Goal: Information Seeking & Learning: Find specific fact

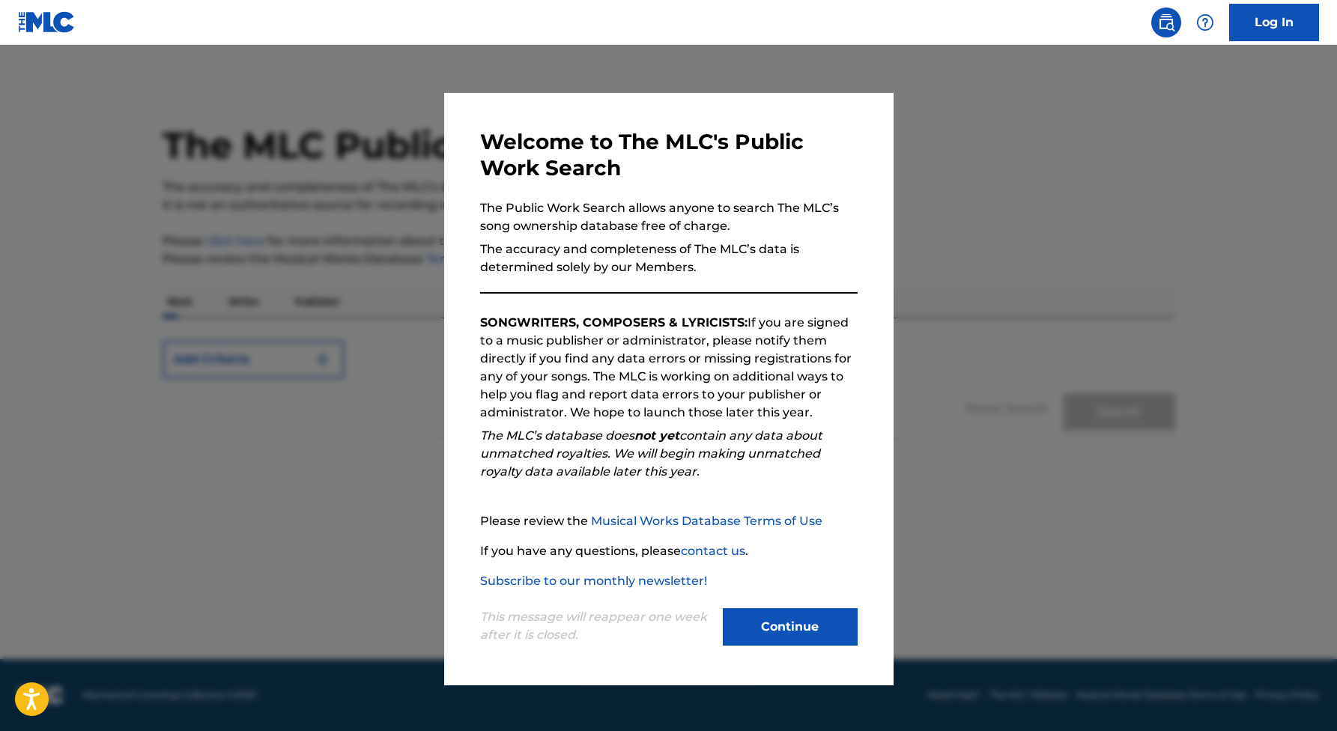
click at [797, 625] on button "Continue" at bounding box center [790, 626] width 135 height 37
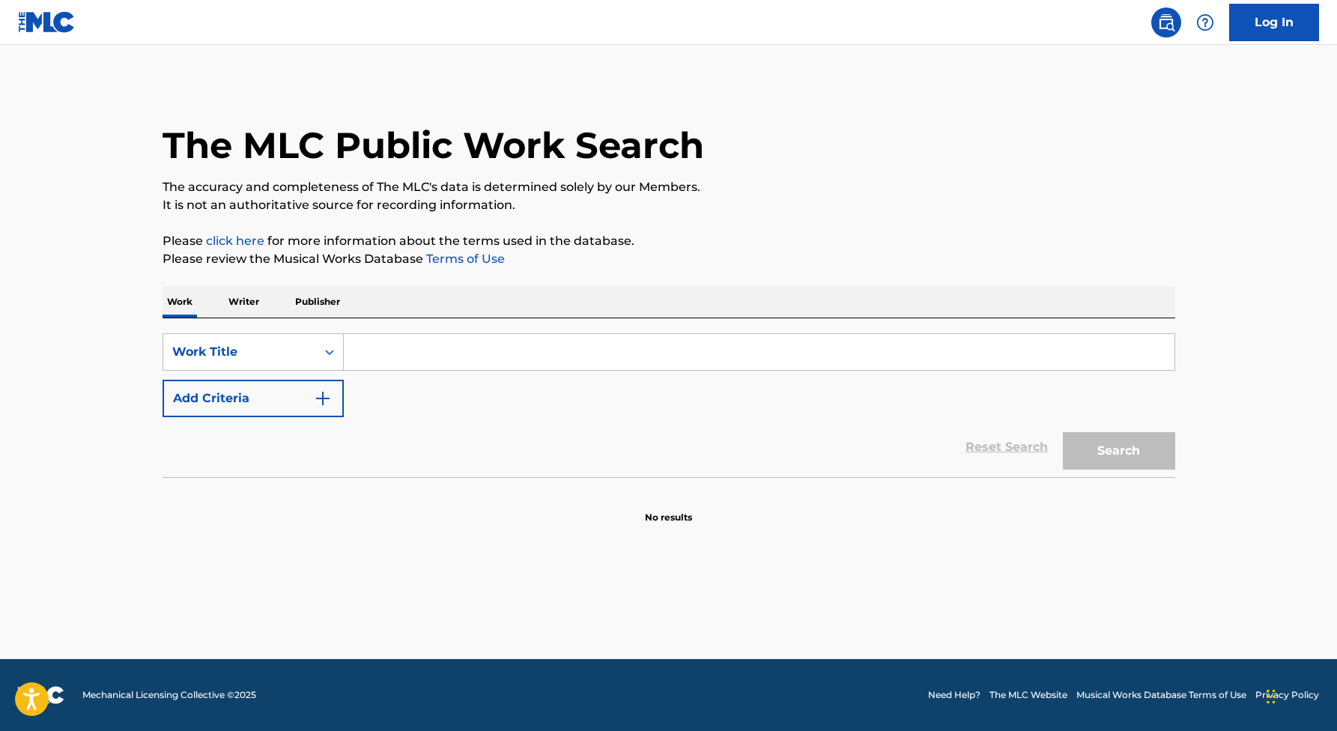
click at [247, 306] on p "Writer" at bounding box center [244, 301] width 40 height 31
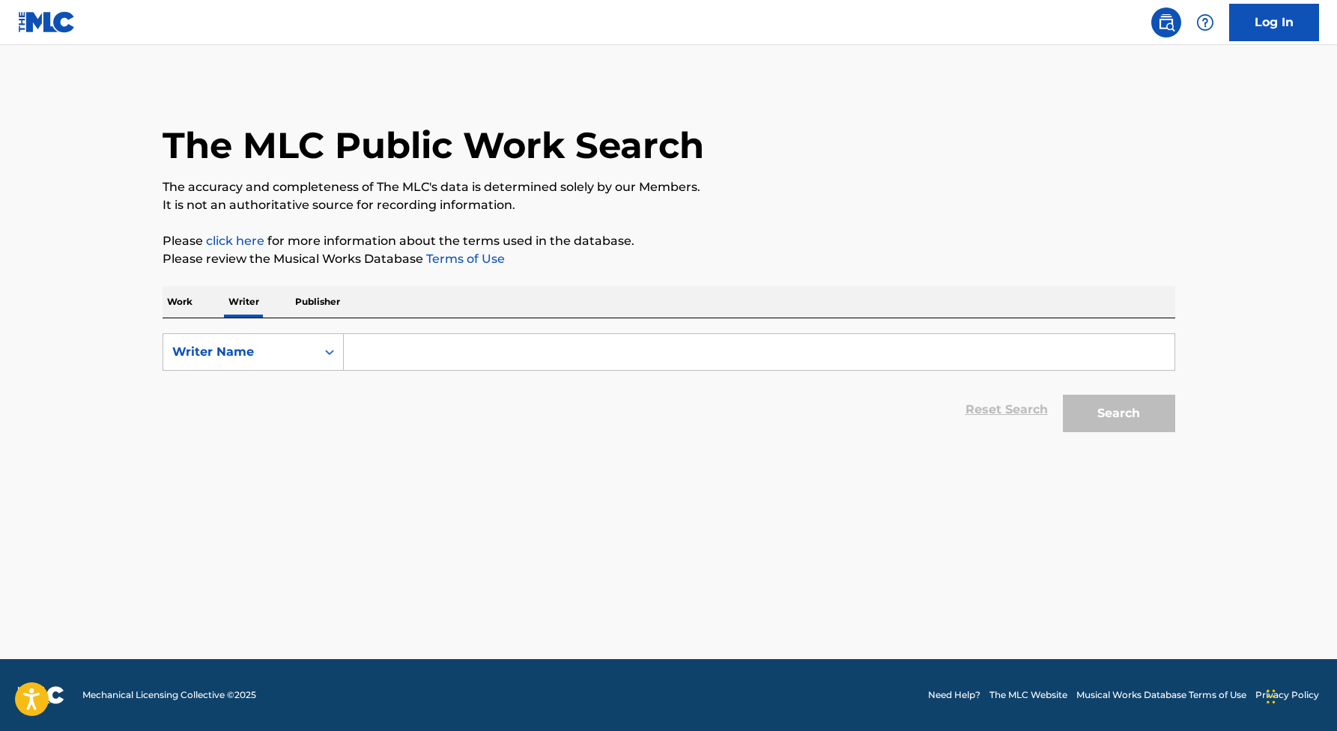
click at [377, 348] on input "Search Form" at bounding box center [759, 352] width 830 height 36
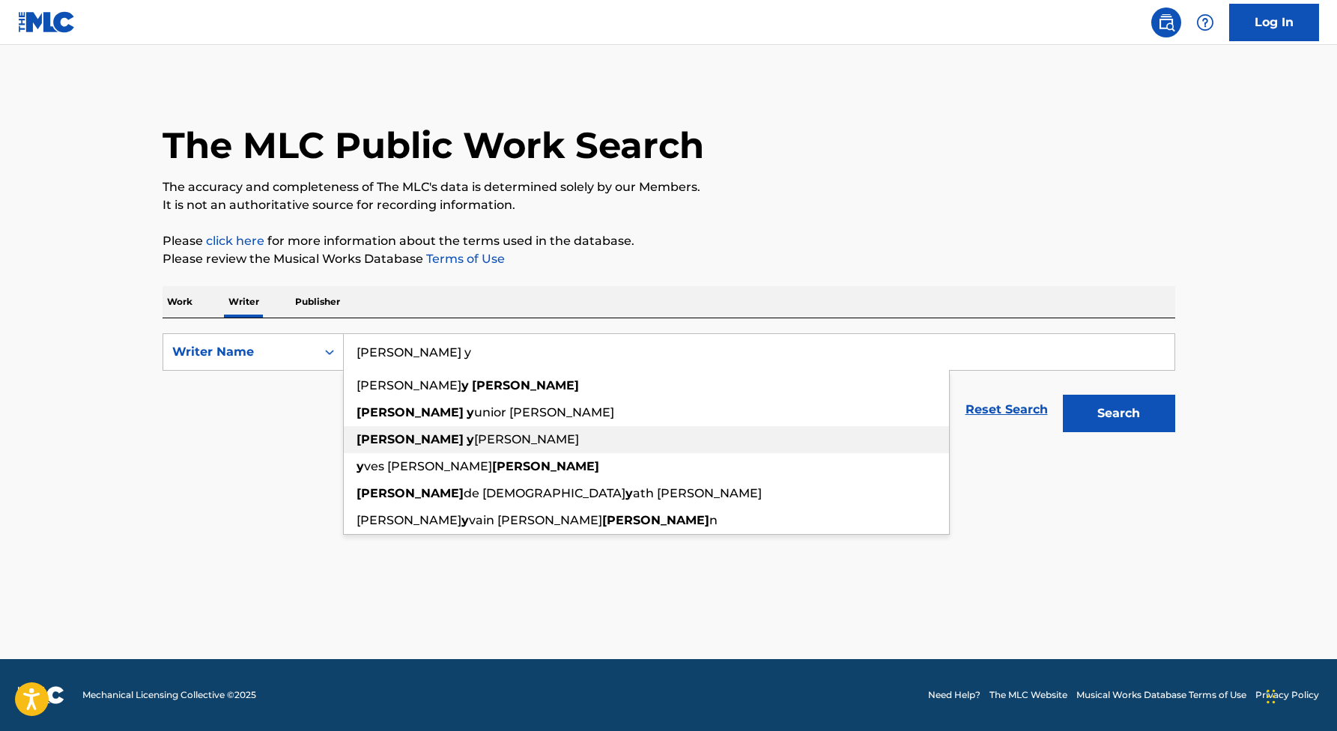
click at [429, 431] on div "[PERSON_NAME] [PERSON_NAME]" at bounding box center [646, 439] width 605 height 27
type input "[PERSON_NAME] yatzel [PERSON_NAME]"
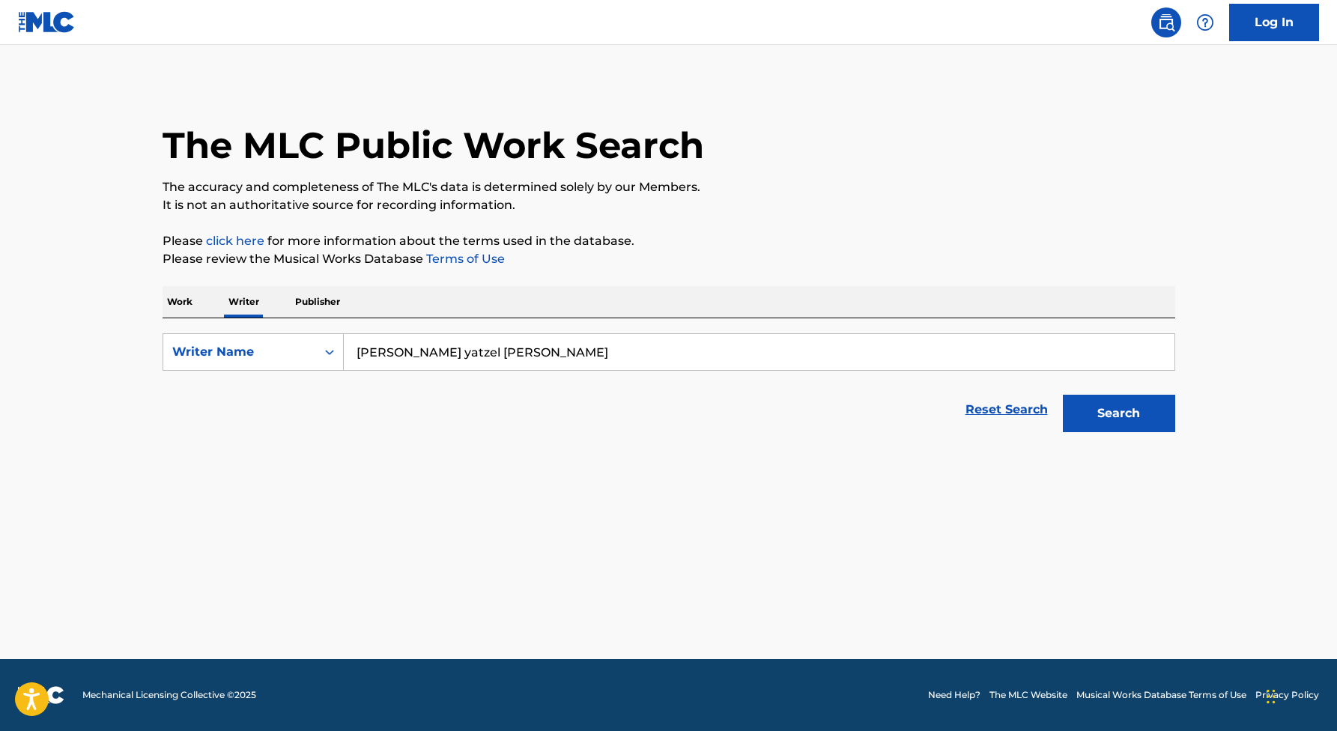
click at [1114, 445] on main "The MLC Public Work Search The accuracy and completeness of The MLC's data is d…" at bounding box center [668, 352] width 1337 height 614
click at [1120, 419] on button "Search" at bounding box center [1119, 413] width 112 height 37
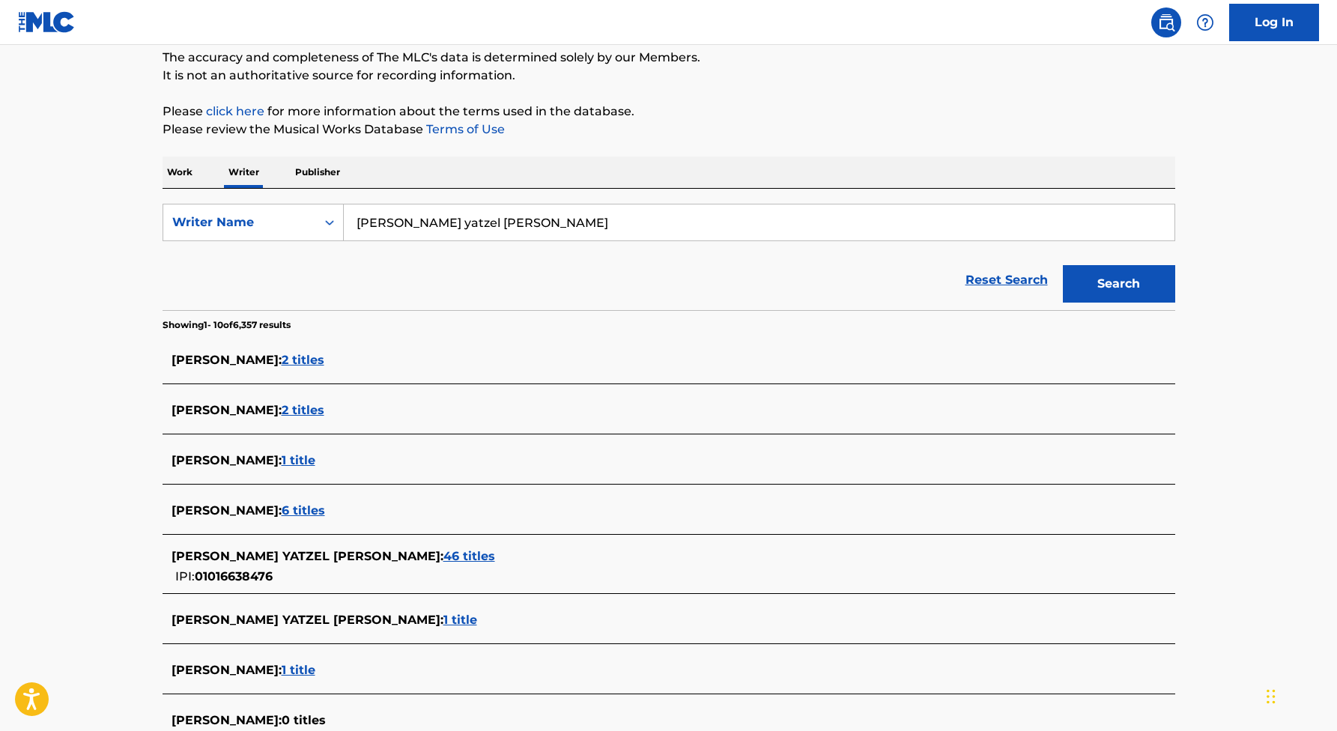
scroll to position [136, 0]
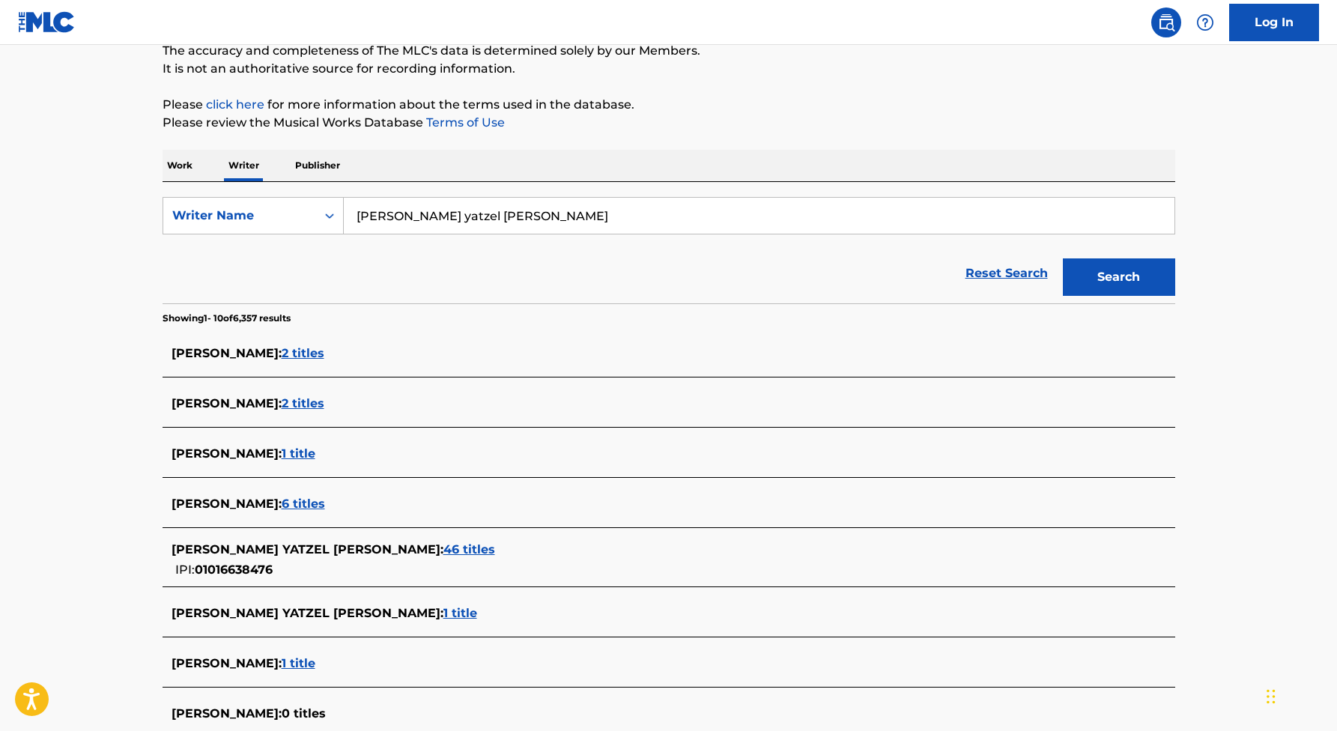
click at [443, 552] on span "46 titles" at bounding box center [469, 549] width 52 height 14
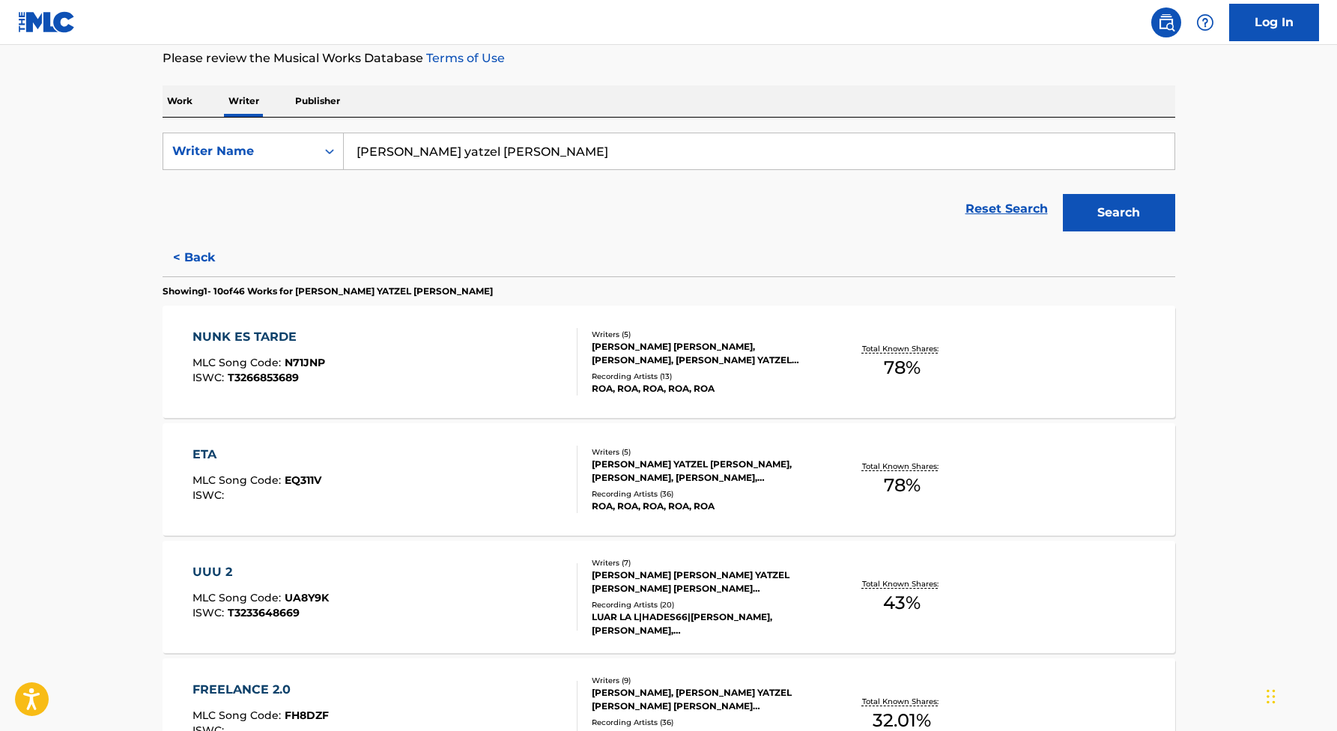
scroll to position [201, 0]
click at [499, 481] on div "ETA MLC Song Code : EQ311V ISWC :" at bounding box center [384, 478] width 385 height 67
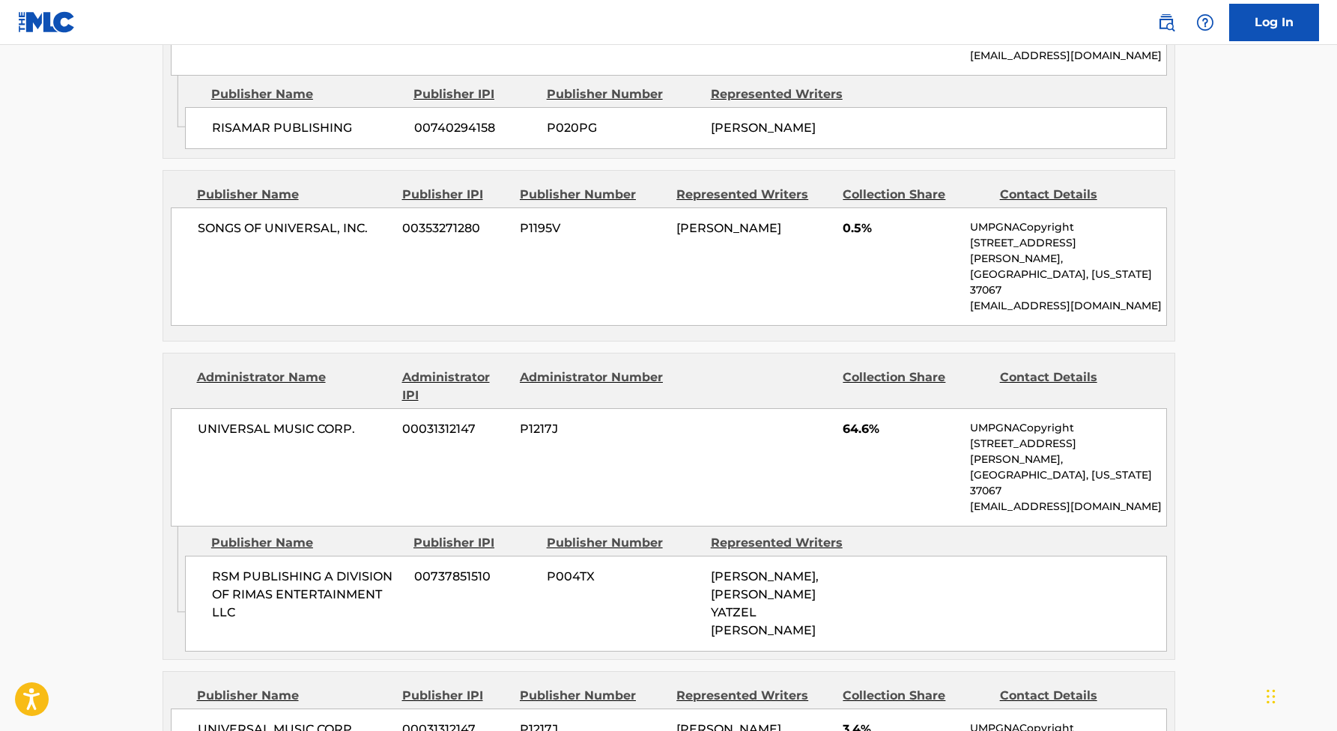
scroll to position [936, 0]
